Goal: Task Accomplishment & Management: Use online tool/utility

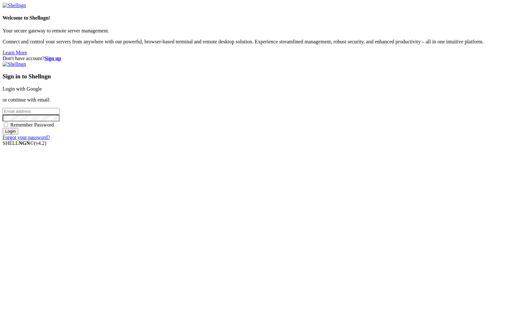
type input "[PERSON_NAME][EMAIL_ADDRESS][DOMAIN_NAME]"
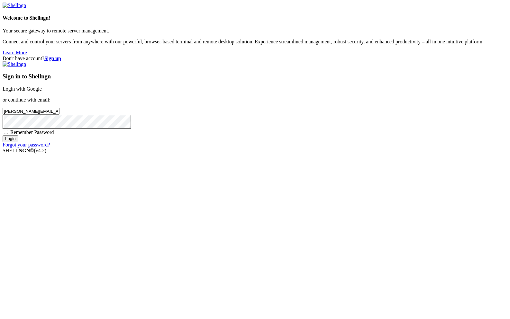
click at [18, 142] on input "Login" at bounding box center [11, 138] width 16 height 7
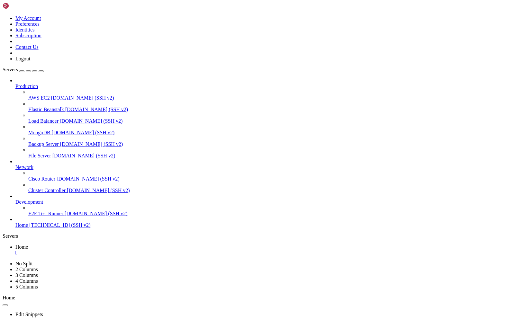
scroll to position [51335, 0]
drag, startPoint x: 5, startPoint y: 361, endPoint x: 428, endPoint y: 615, distance: 492.9
copy div "[DATE] 22:23:38,071 [DOMAIN_NAME] [5153]: INFO Observer stop ... try to end que…"
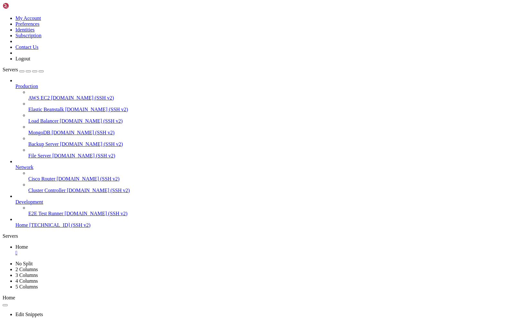
scroll to position [52745, 0]
drag, startPoint x: 349, startPoint y: 627, endPoint x: 81, endPoint y: 395, distance: 354.8
copy div "[DATE] 22:23:38,071 [DOMAIN_NAME] [5153]: INFO Observer stop ... try to end que…"
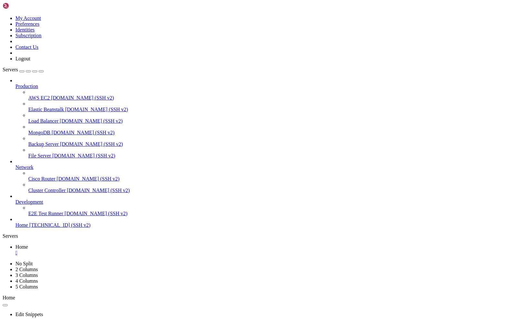
drag, startPoint x: 151, startPoint y: 456, endPoint x: 157, endPoint y: 414, distance: 42.5
drag, startPoint x: 78, startPoint y: 388, endPoint x: 42, endPoint y: 399, distance: 37.5
drag, startPoint x: 67, startPoint y: 383, endPoint x: 4, endPoint y: 363, distance: 65.3
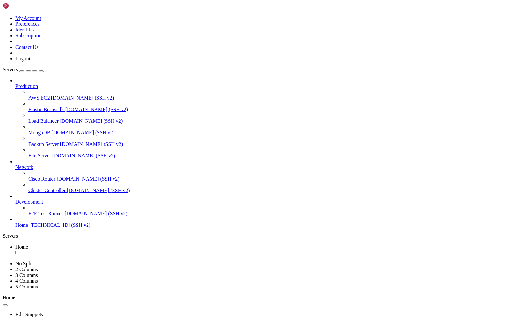
copy div "[DATE] 22:23:38,071 [DOMAIN_NAME] [5153]: INFO Observer stop ... try to end que…"
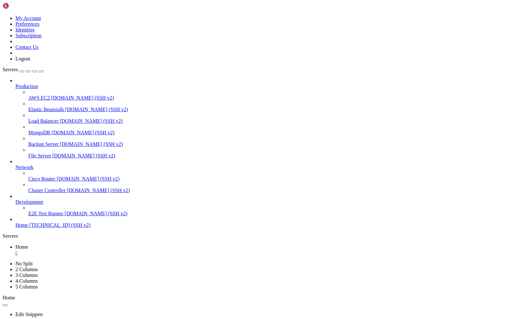
drag, startPoint x: 5, startPoint y: 363, endPoint x: 71, endPoint y: 382, distance: 68.7
drag, startPoint x: 263, startPoint y: 425, endPoint x: 97, endPoint y: 388, distance: 170.0
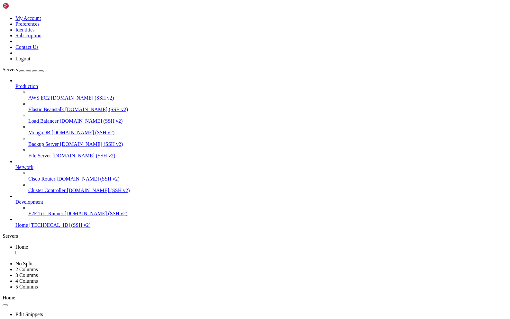
scroll to position [82614, 0]
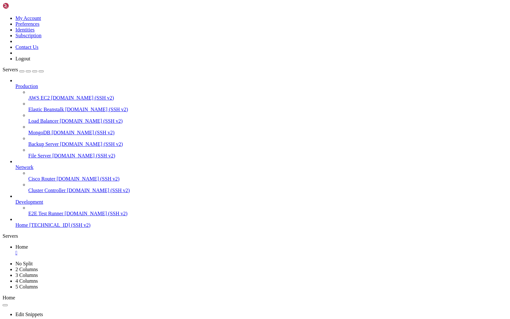
drag, startPoint x: 83, startPoint y: 391, endPoint x: 233, endPoint y: 465, distance: 167.2
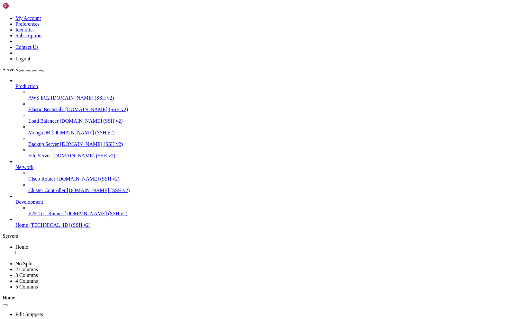
drag, startPoint x: 5, startPoint y: 553, endPoint x: 139, endPoint y: 625, distance: 152.0
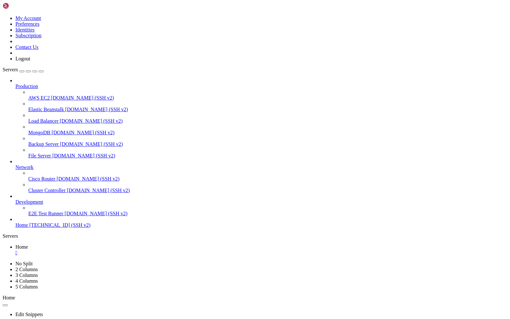
drag, startPoint x: 41, startPoint y: 632, endPoint x: 237, endPoint y: 559, distance: 208.5
drag, startPoint x: 10, startPoint y: 450, endPoint x: 286, endPoint y: 626, distance: 327.1
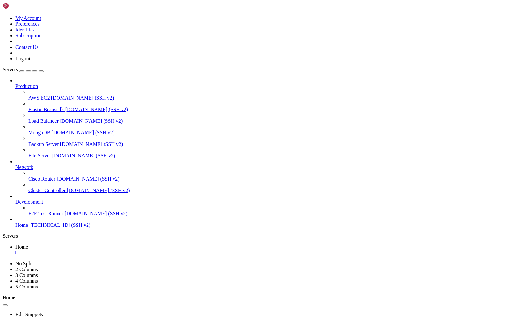
drag, startPoint x: 25, startPoint y: 631, endPoint x: 13, endPoint y: 605, distance: 28.6
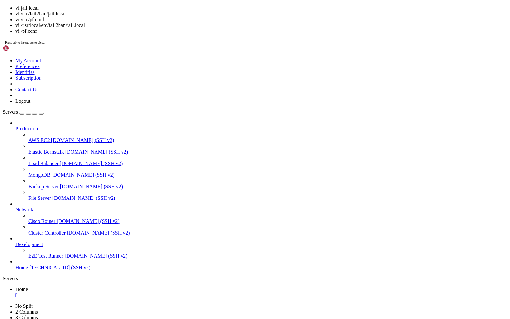
scroll to position [82904, 0]
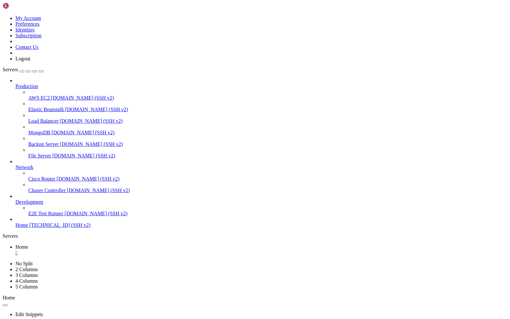
drag, startPoint x: 6, startPoint y: 364, endPoint x: 239, endPoint y: 467, distance: 255.2
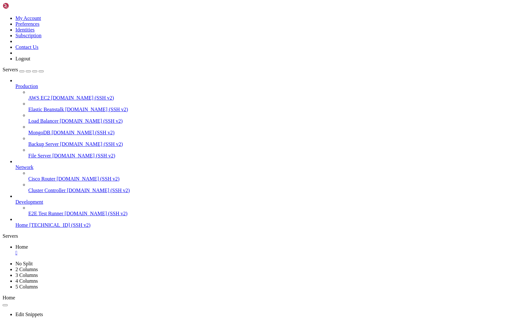
drag, startPoint x: 74, startPoint y: 599, endPoint x: 33, endPoint y: 598, distance: 41.1
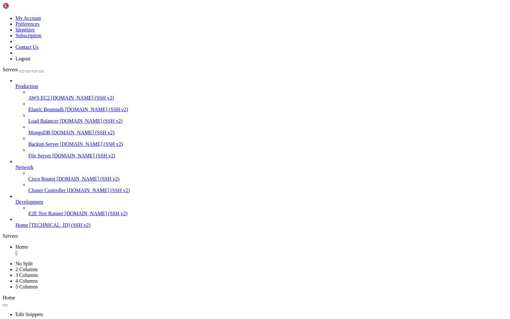
drag, startPoint x: 11, startPoint y: 523, endPoint x: 277, endPoint y: 626, distance: 285.3
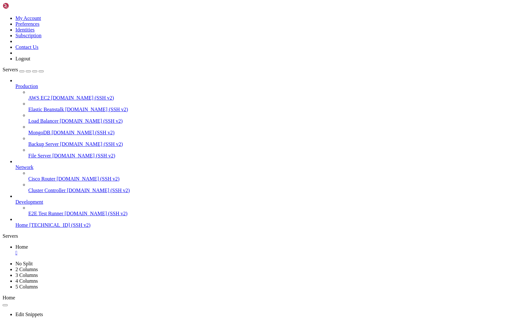
drag, startPoint x: 49, startPoint y: 611, endPoint x: 269, endPoint y: 514, distance: 240.6
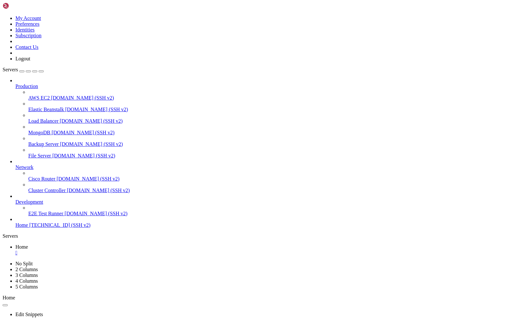
drag, startPoint x: 87, startPoint y: 450, endPoint x: 62, endPoint y: 434, distance: 30.0
drag, startPoint x: 37, startPoint y: 463, endPoint x: 68, endPoint y: 415, distance: 57.7
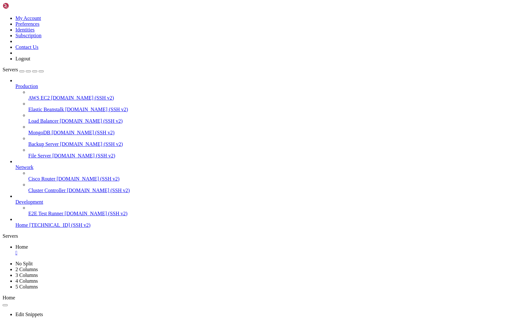
drag, startPoint x: 11, startPoint y: 379, endPoint x: 353, endPoint y: 587, distance: 399.9
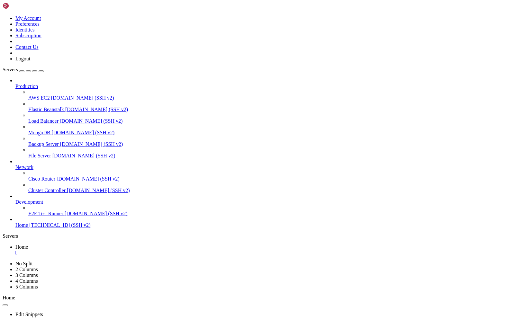
drag, startPoint x: 74, startPoint y: 484, endPoint x: 49, endPoint y: 570, distance: 89.4
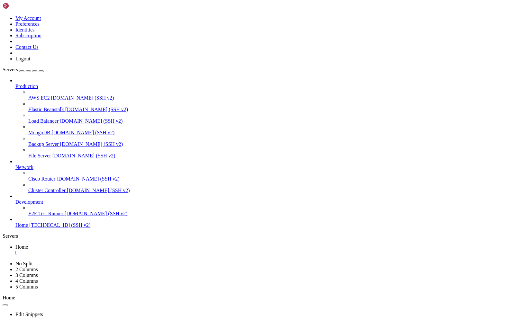
drag, startPoint x: 10, startPoint y: 478, endPoint x: 255, endPoint y: 625, distance: 284.8
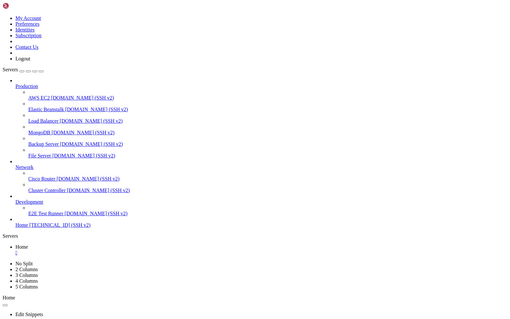
drag, startPoint x: 62, startPoint y: 619, endPoint x: 22, endPoint y: 535, distance: 93.2
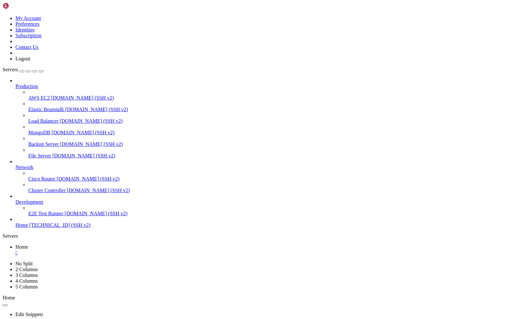
scroll to position [84133, 0]
drag, startPoint x: 54, startPoint y: 532, endPoint x: 42, endPoint y: 530, distance: 12.0
drag, startPoint x: 5, startPoint y: 583, endPoint x: 147, endPoint y: 594, distance: 141.8
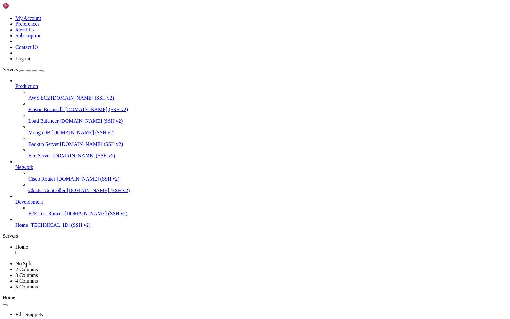
drag, startPoint x: 4, startPoint y: 587, endPoint x: 247, endPoint y: 623, distance: 245.3
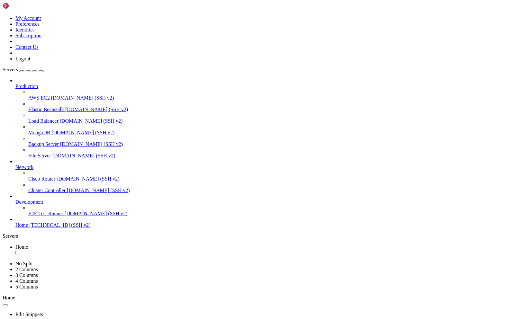
drag, startPoint x: 5, startPoint y: 588, endPoint x: 314, endPoint y: 628, distance: 311.6
drag, startPoint x: 6, startPoint y: 423, endPoint x: 370, endPoint y: 565, distance: 390.1
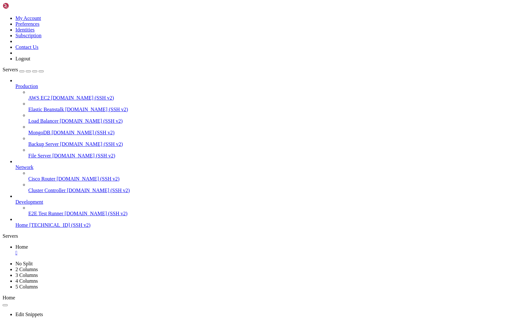
drag, startPoint x: 51, startPoint y: 406, endPoint x: 130, endPoint y: 378, distance: 83.6
drag, startPoint x: 32, startPoint y: 630, endPoint x: 19, endPoint y: 567, distance: 63.9
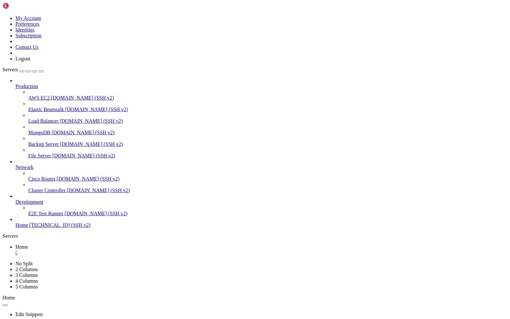
drag, startPoint x: 11, startPoint y: 479, endPoint x: 226, endPoint y: 626, distance: 260.4
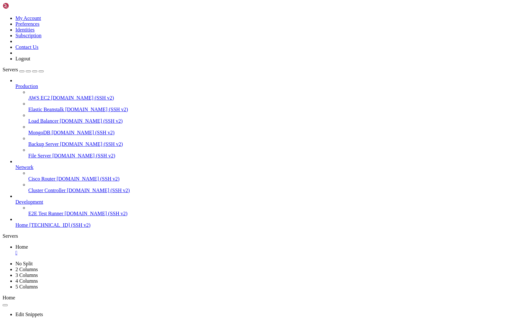
drag, startPoint x: 86, startPoint y: 517, endPoint x: 57, endPoint y: 500, distance: 33.8
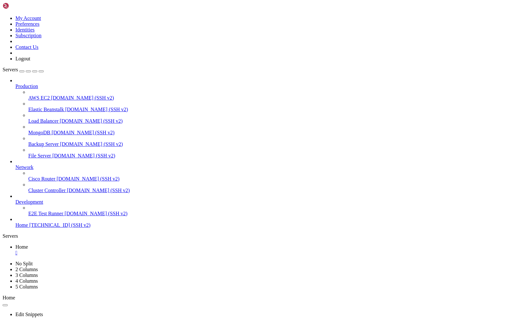
drag, startPoint x: 9, startPoint y: 484, endPoint x: 324, endPoint y: 628, distance: 346.6
drag, startPoint x: 21, startPoint y: 630, endPoint x: 9, endPoint y: 568, distance: 63.5
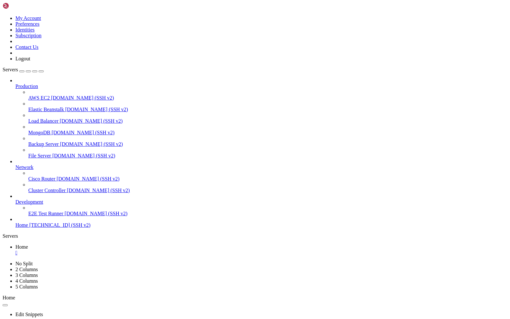
drag, startPoint x: 4, startPoint y: 599, endPoint x: 206, endPoint y: 627, distance: 203.8
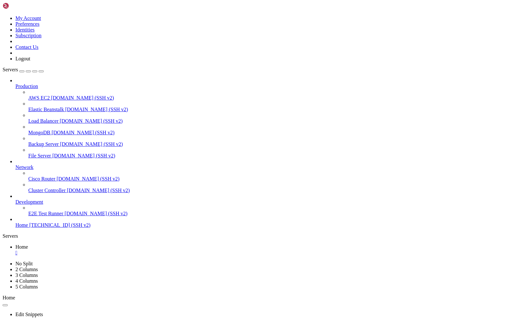
drag, startPoint x: 5, startPoint y: 599, endPoint x: 171, endPoint y: 626, distance: 168.0
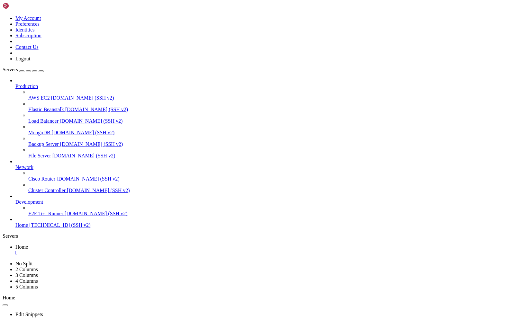
drag, startPoint x: 77, startPoint y: 498, endPoint x: 66, endPoint y: 531, distance: 34.1
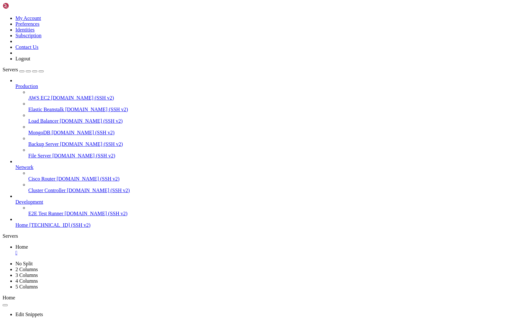
scroll to position [84548, 0]
drag, startPoint x: 39, startPoint y: 489, endPoint x: 44, endPoint y: 472, distance: 17.7
drag, startPoint x: 103, startPoint y: 411, endPoint x: 84, endPoint y: 414, distance: 20.1
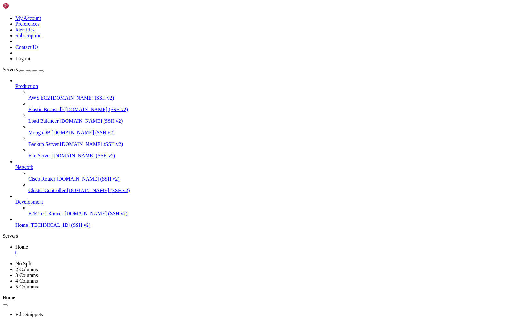
scroll to position [84707, 0]
drag, startPoint x: 10, startPoint y: 478, endPoint x: 253, endPoint y: 620, distance: 281.2
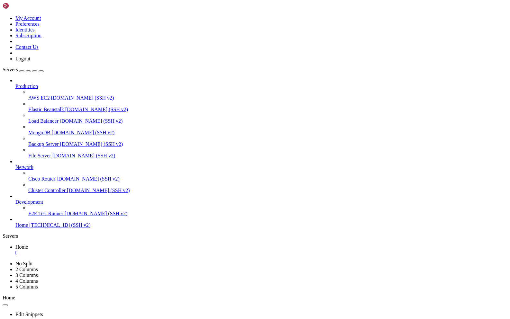
scroll to position [84723, 0]
drag, startPoint x: 72, startPoint y: 393, endPoint x: 56, endPoint y: 460, distance: 68.7
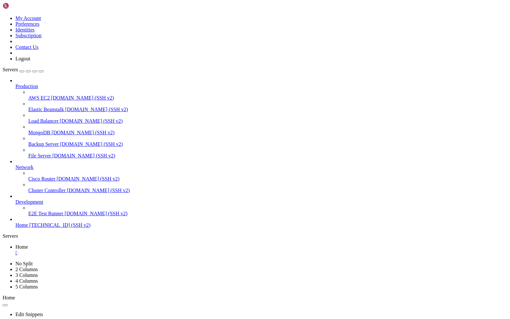
drag, startPoint x: 44, startPoint y: 602, endPoint x: 10, endPoint y: 554, distance: 58.4
drag, startPoint x: 10, startPoint y: 467, endPoint x: 234, endPoint y: 626, distance: 274.3
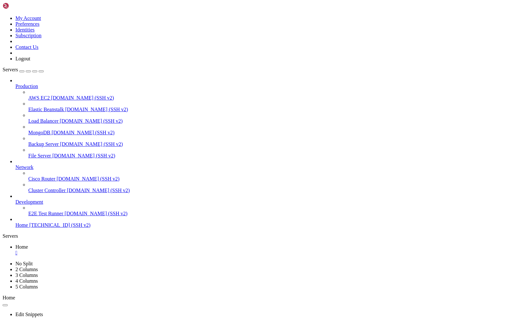
drag, startPoint x: 5, startPoint y: 362, endPoint x: 217, endPoint y: 466, distance: 236.7
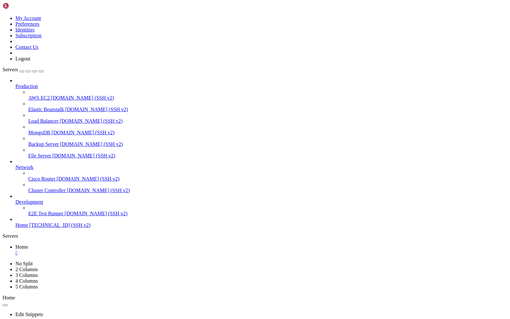
drag, startPoint x: 90, startPoint y: 428, endPoint x: 120, endPoint y: 404, distance: 38.4
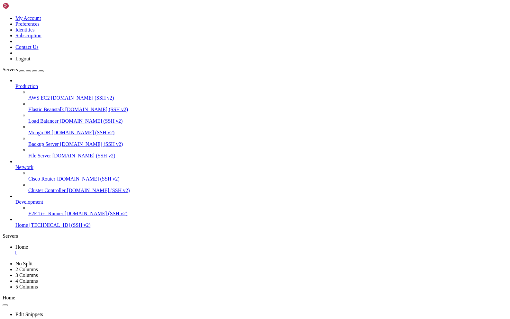
drag, startPoint x: 49, startPoint y: 574, endPoint x: 17, endPoint y: 508, distance: 73.2
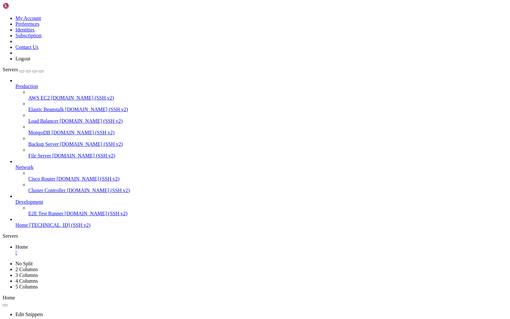
scroll to position [84920, 0]
drag, startPoint x: 93, startPoint y: 624, endPoint x: 34, endPoint y: 569, distance: 80.3
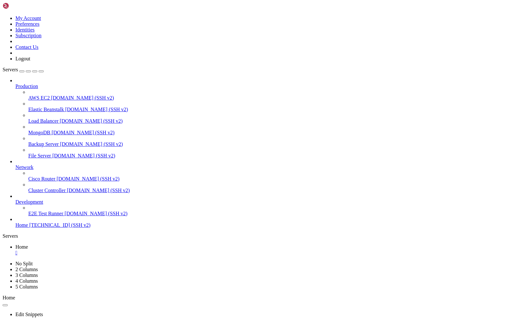
drag, startPoint x: 30, startPoint y: 557, endPoint x: 6, endPoint y: 524, distance: 40.2
drag, startPoint x: 6, startPoint y: 570, endPoint x: 198, endPoint y: 596, distance: 193.6
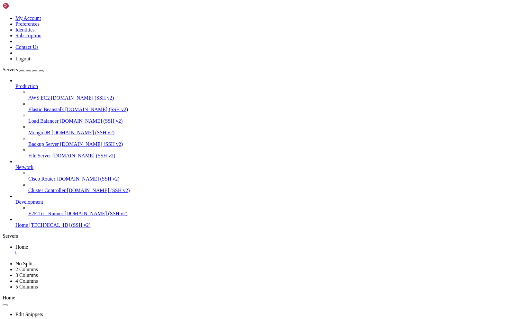
drag, startPoint x: 11, startPoint y: 564, endPoint x: 238, endPoint y: 594, distance: 229.5
drag, startPoint x: 10, startPoint y: 509, endPoint x: 403, endPoint y: 629, distance: 410.7
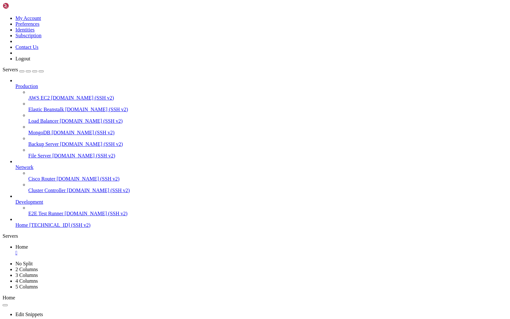
scroll to position [98715, 0]
drag, startPoint x: 49, startPoint y: 523, endPoint x: 120, endPoint y: 525, distance: 71.4
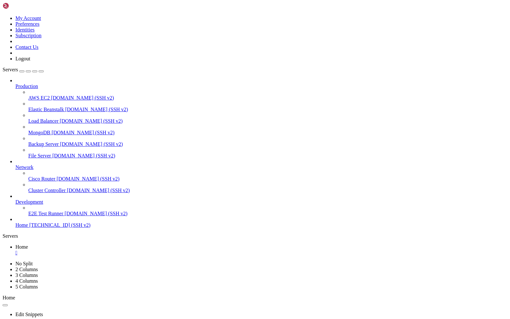
drag, startPoint x: 7, startPoint y: 610, endPoint x: 401, endPoint y: 618, distance: 393.8
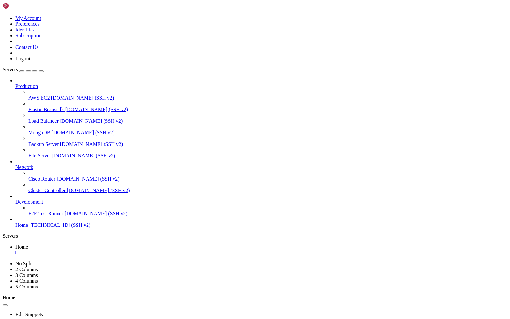
drag, startPoint x: 57, startPoint y: 509, endPoint x: 47, endPoint y: 528, distance: 21.4
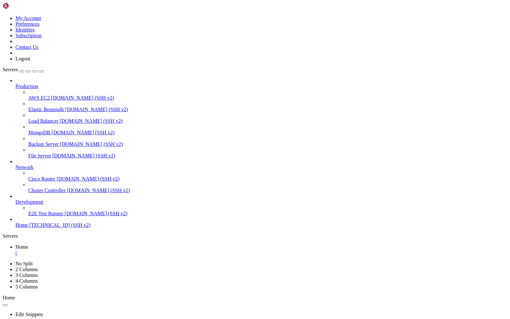
scroll to position [112866, 0]
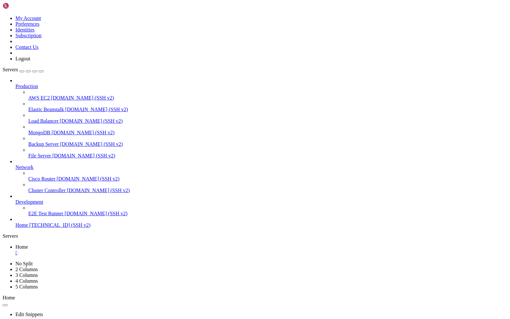
drag, startPoint x: 71, startPoint y: 461, endPoint x: 49, endPoint y: 460, distance: 21.2
drag, startPoint x: 136, startPoint y: 534, endPoint x: 79, endPoint y: 525, distance: 58.2
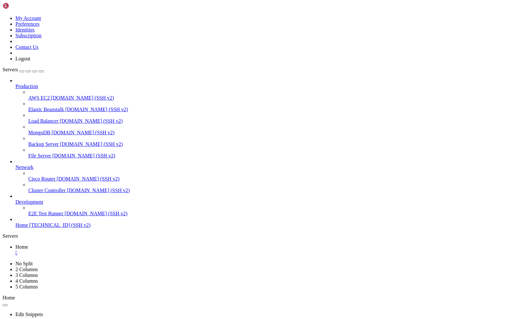
scroll to position [112904, 0]
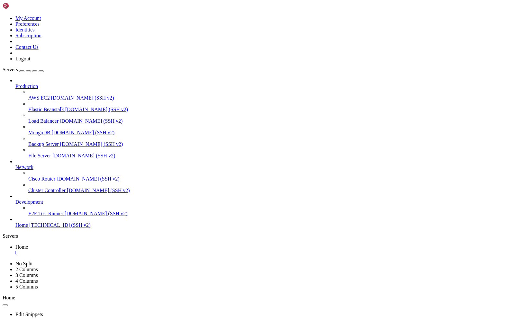
drag, startPoint x: 36, startPoint y: 530, endPoint x: 11, endPoint y: 516, distance: 28.5
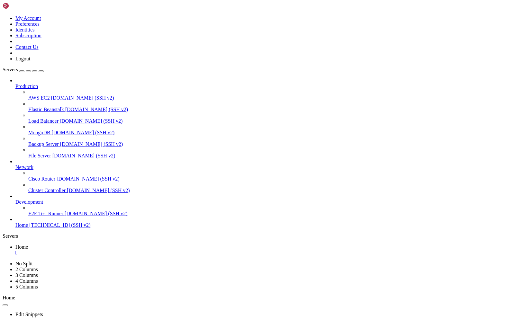
drag, startPoint x: 4, startPoint y: 615, endPoint x: 176, endPoint y: 620, distance: 171.3
drag, startPoint x: 4, startPoint y: 616, endPoint x: 108, endPoint y: 630, distance: 104.8
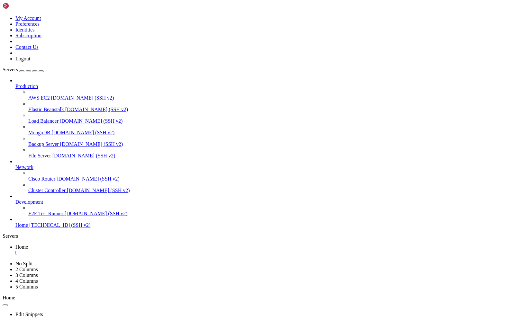
drag, startPoint x: 12, startPoint y: 615, endPoint x: 190, endPoint y: 627, distance: 178.1
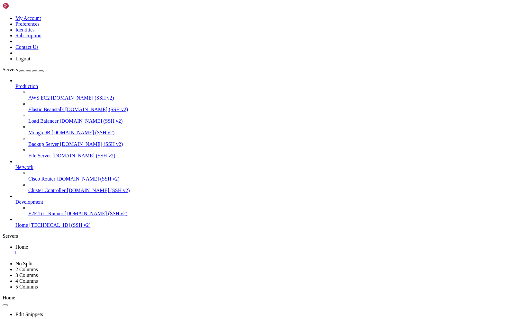
drag, startPoint x: 49, startPoint y: 632, endPoint x: 21, endPoint y: 580, distance: 59.0
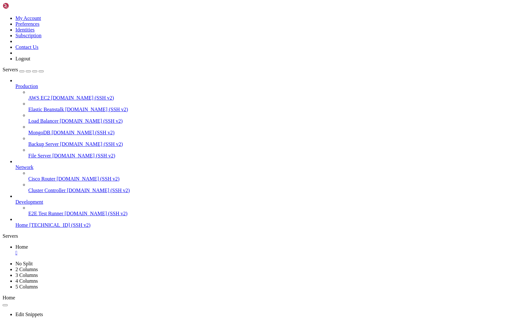
drag, startPoint x: 6, startPoint y: 619, endPoint x: 184, endPoint y: 624, distance: 178.4
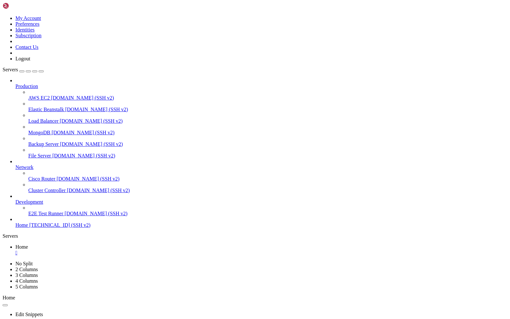
drag, startPoint x: 10, startPoint y: 479, endPoint x: 69, endPoint y: 625, distance: 158.3
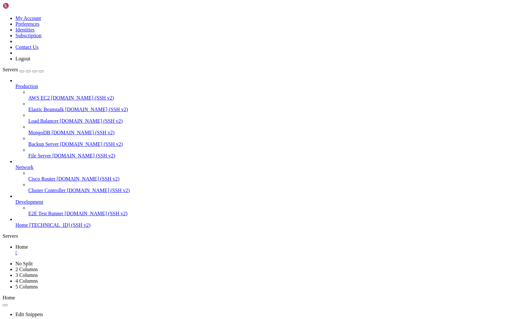
drag, startPoint x: 74, startPoint y: 610, endPoint x: 6, endPoint y: 560, distance: 84.6
drag, startPoint x: 6, startPoint y: 560, endPoint x: 31, endPoint y: 577, distance: 30.8
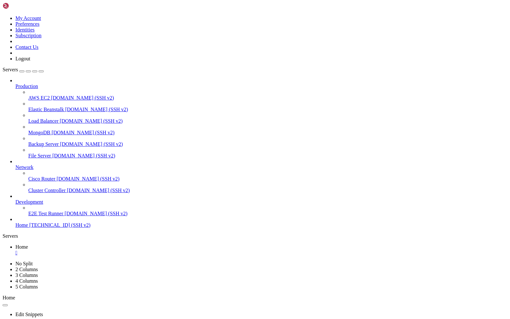
scroll to position [114953, 0]
drag, startPoint x: 113, startPoint y: 439, endPoint x: 143, endPoint y: 416, distance: 37.1
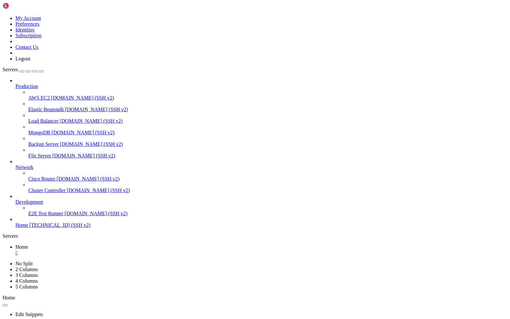
drag, startPoint x: 39, startPoint y: 568, endPoint x: 14, endPoint y: 529, distance: 45.4
drag, startPoint x: 10, startPoint y: 479, endPoint x: 82, endPoint y: 625, distance: 162.7
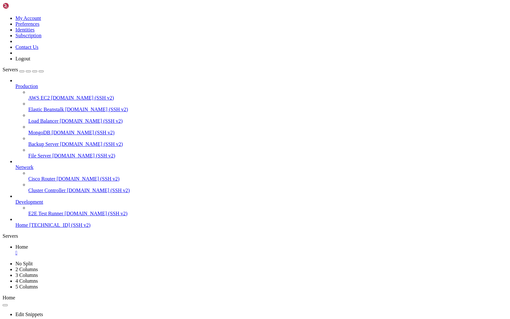
drag, startPoint x: 50, startPoint y: 515, endPoint x: 117, endPoint y: 561, distance: 81.3
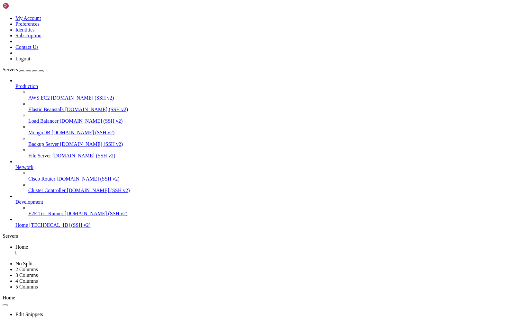
drag, startPoint x: 4, startPoint y: 363, endPoint x: 190, endPoint y: 552, distance: 265.2
drag, startPoint x: 6, startPoint y: 363, endPoint x: 180, endPoint y: 548, distance: 254.2
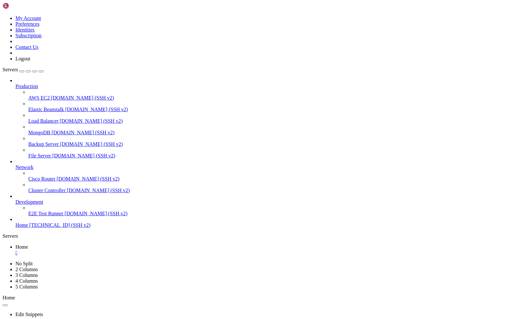
drag, startPoint x: 42, startPoint y: 396, endPoint x: 77, endPoint y: 380, distance: 37.8
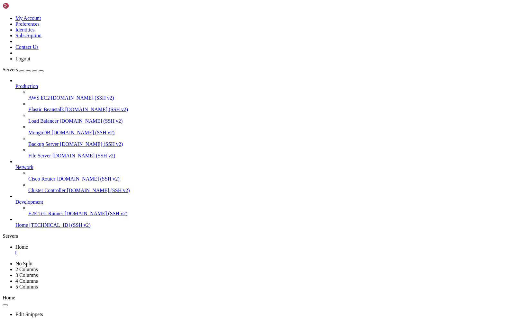
scroll to position [116619, 0]
drag, startPoint x: 127, startPoint y: 545, endPoint x: 103, endPoint y: 543, distance: 24.8
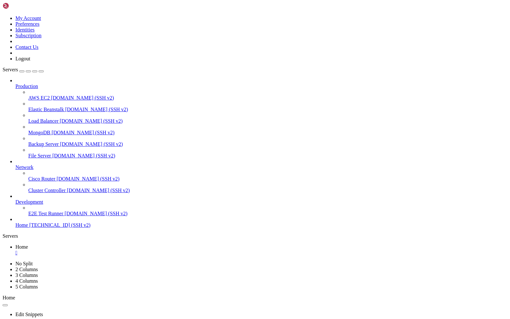
drag, startPoint x: 67, startPoint y: 619, endPoint x: 12, endPoint y: 536, distance: 99.3
drag, startPoint x: 98, startPoint y: 596, endPoint x: 49, endPoint y: 553, distance: 65.6
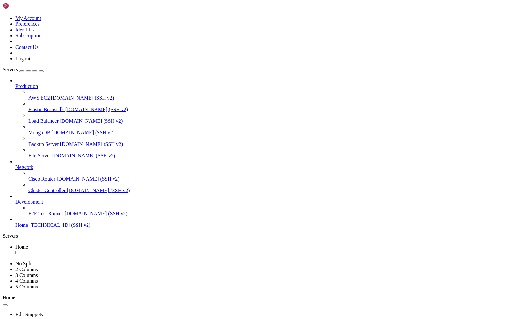
scroll to position [116756, 0]
drag, startPoint x: 68, startPoint y: 625, endPoint x: 47, endPoint y: 606, distance: 28.2
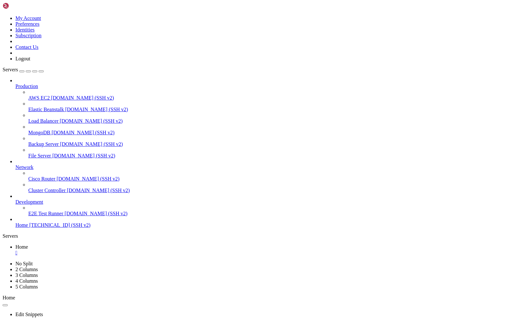
scroll to position [116777, 0]
drag, startPoint x: 29, startPoint y: 632, endPoint x: 19, endPoint y: 526, distance: 105.6
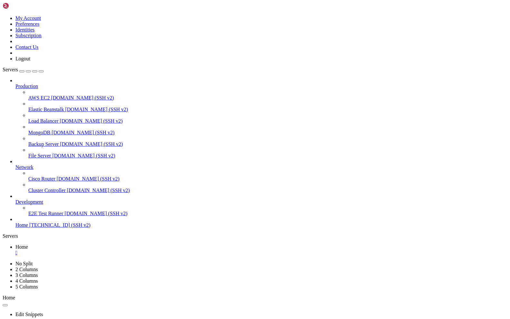
scroll to position [116816, 0]
drag, startPoint x: 25, startPoint y: 630, endPoint x: 13, endPoint y: 574, distance: 57.5
drag, startPoint x: 56, startPoint y: 591, endPoint x: 25, endPoint y: 606, distance: 33.9
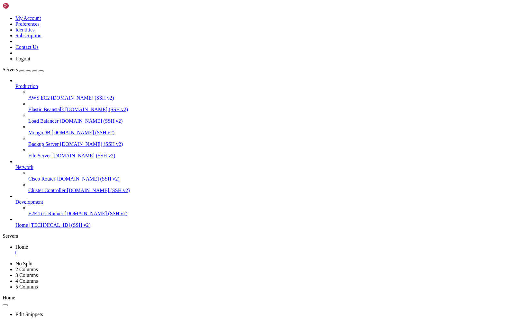
scroll to position [116827, 0]
drag, startPoint x: 7, startPoint y: 363, endPoint x: 11, endPoint y: 364, distance: 3.7
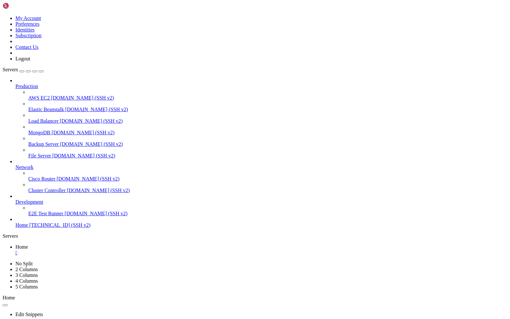
scroll to position [117127, 0]
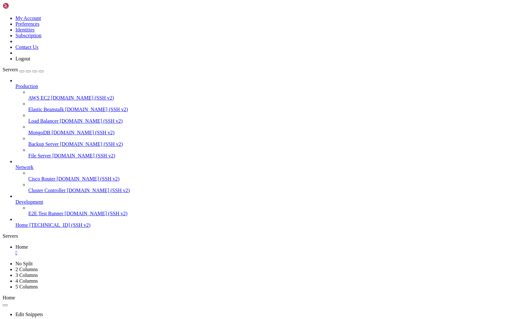
scroll to position [117236, 0]
drag, startPoint x: 95, startPoint y: 418, endPoint x: 81, endPoint y: 392, distance: 29.5
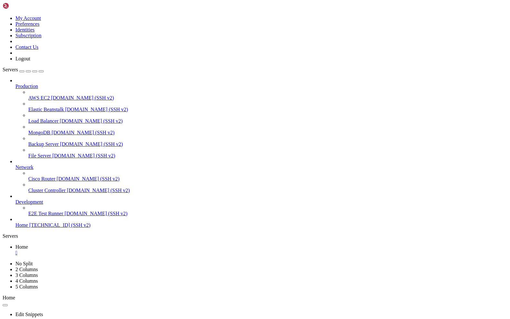
drag, startPoint x: 22, startPoint y: 462, endPoint x: 7, endPoint y: 459, distance: 14.7
drag, startPoint x: 15, startPoint y: 462, endPoint x: 84, endPoint y: 427, distance: 77.2
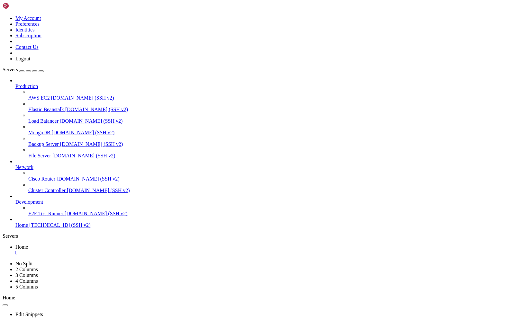
drag, startPoint x: 158, startPoint y: 601, endPoint x: 427, endPoint y: 626, distance: 269.8
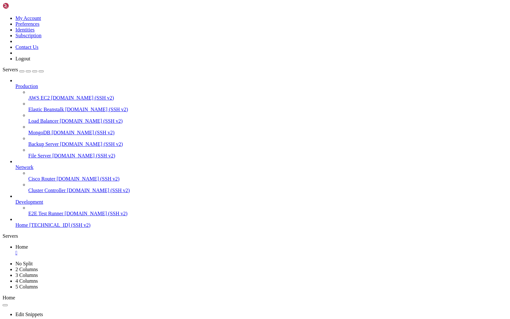
drag, startPoint x: 60, startPoint y: 492, endPoint x: 59, endPoint y: 428, distance: 64.0
